Goal: Find specific page/section: Find specific page/section

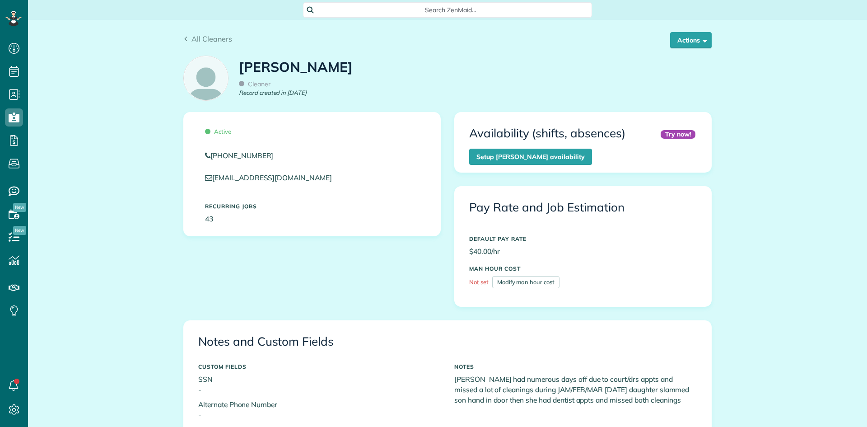
scroll to position [4, 4]
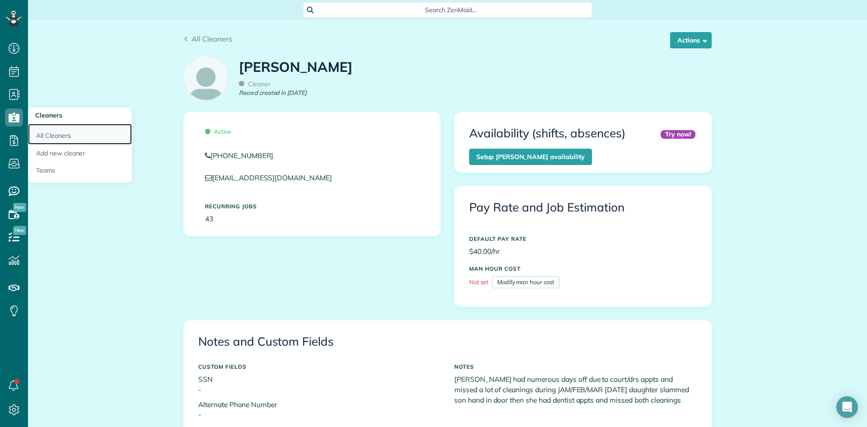
click at [44, 130] on link "All Cleaners" at bounding box center [80, 134] width 104 height 21
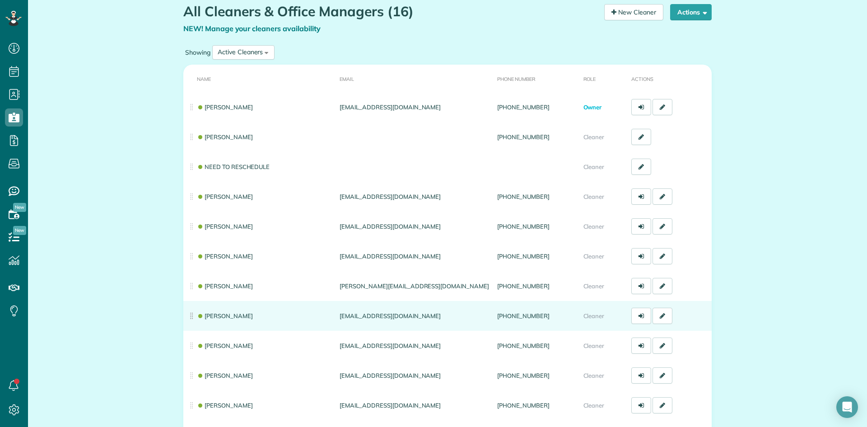
scroll to position [45, 0]
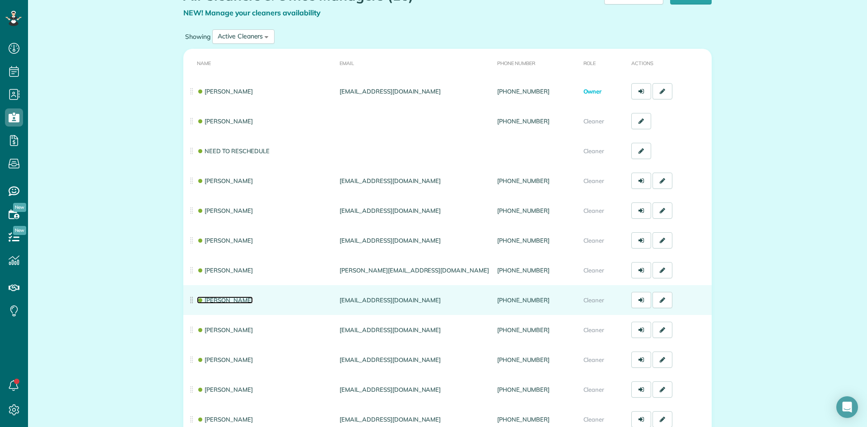
click at [227, 298] on link "Donna Humphreys" at bounding box center [225, 299] width 56 height 7
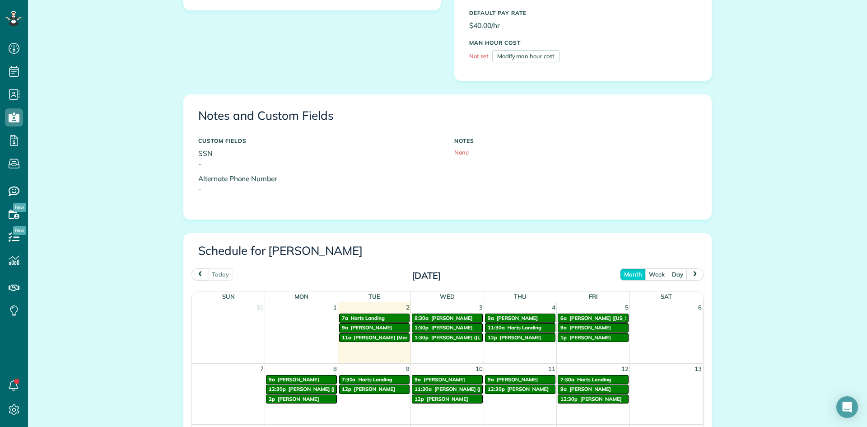
scroll to position [316, 0]
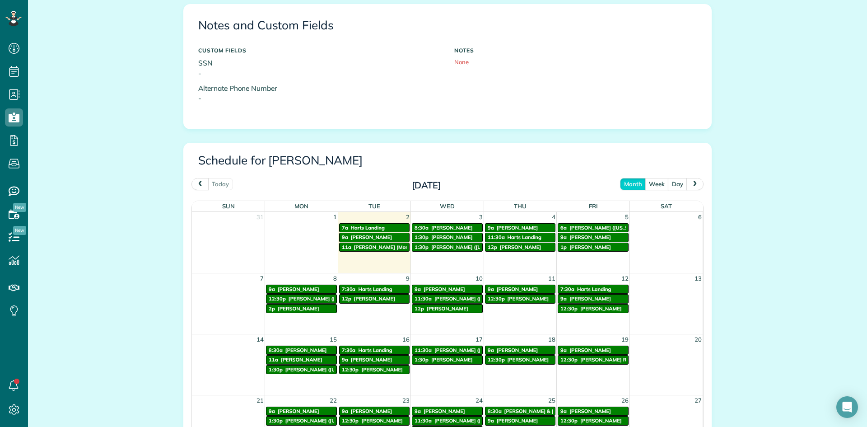
click at [196, 181] on span "prev" at bounding box center [199, 184] width 7 height 6
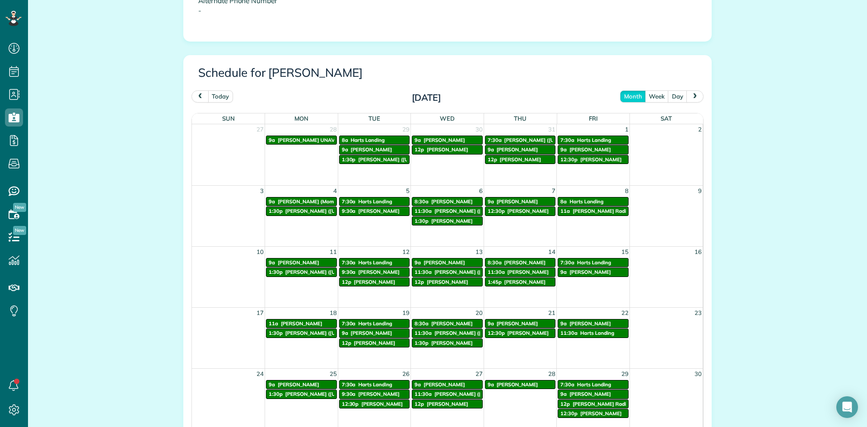
scroll to position [361, 0]
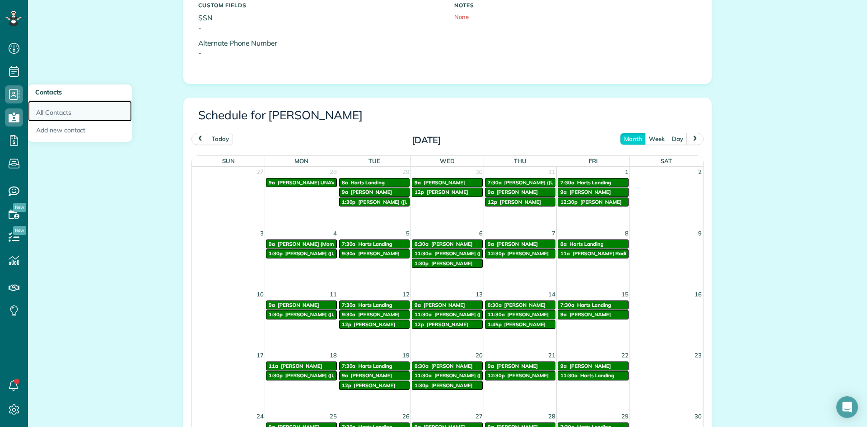
click at [38, 106] on link "All Contacts" at bounding box center [80, 111] width 104 height 21
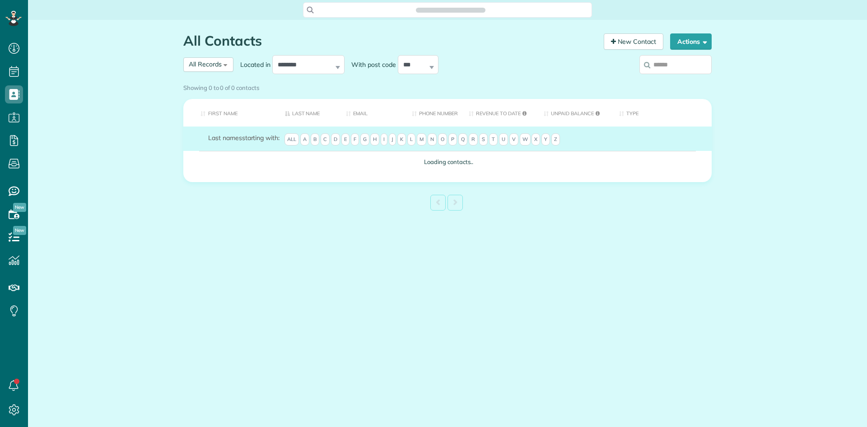
scroll to position [4, 4]
click at [665, 63] on input "search" at bounding box center [675, 64] width 72 height 19
type input "*"
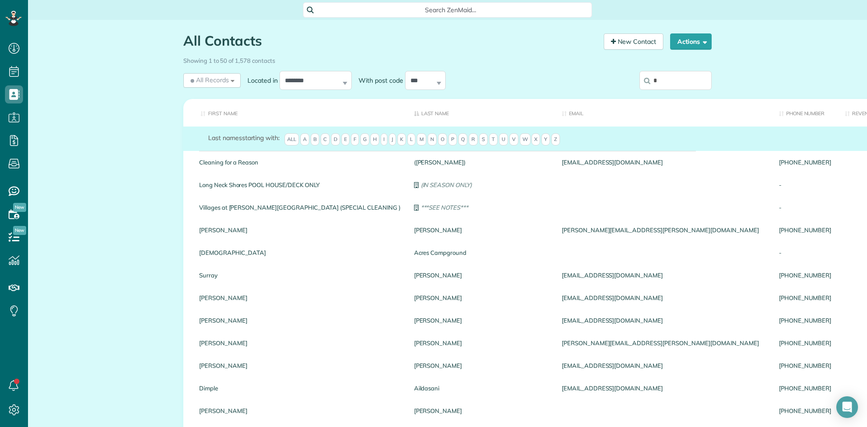
click at [658, 83] on input "*" at bounding box center [675, 80] width 72 height 19
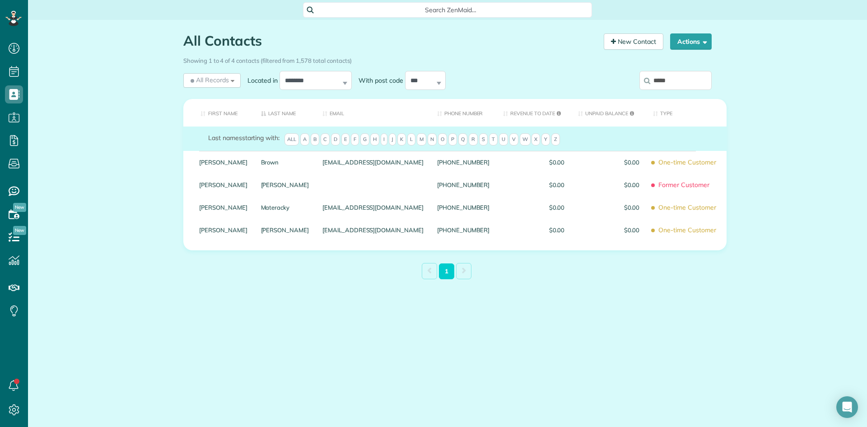
type input "*****"
